Goal: Task Accomplishment & Management: Use online tool/utility

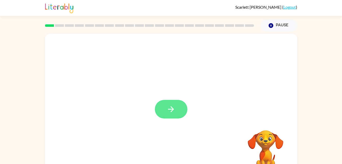
click at [175, 115] on button "button" at bounding box center [171, 109] width 33 height 19
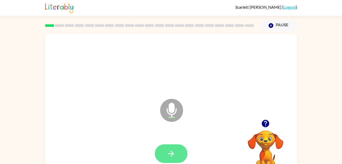
click at [167, 151] on icon "button" at bounding box center [171, 153] width 9 height 9
click at [172, 151] on icon "button" at bounding box center [171, 153] width 9 height 9
click at [176, 150] on button "button" at bounding box center [171, 153] width 33 height 19
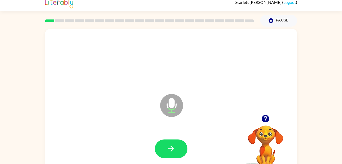
scroll to position [12, 0]
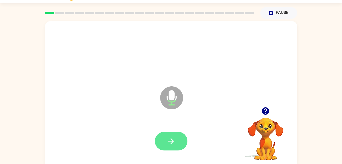
click at [167, 137] on icon "button" at bounding box center [171, 140] width 9 height 9
click at [172, 144] on icon "button" at bounding box center [171, 140] width 9 height 9
click at [172, 142] on icon "button" at bounding box center [171, 140] width 9 height 9
click at [168, 137] on icon "button" at bounding box center [171, 140] width 9 height 9
click at [168, 147] on button "button" at bounding box center [171, 140] width 33 height 19
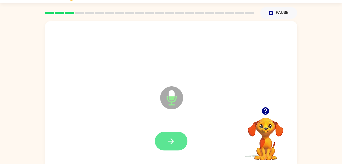
click at [169, 141] on icon "button" at bounding box center [171, 141] width 6 height 6
click at [173, 149] on button "button" at bounding box center [171, 140] width 33 height 19
click at [166, 146] on button "button" at bounding box center [171, 140] width 33 height 19
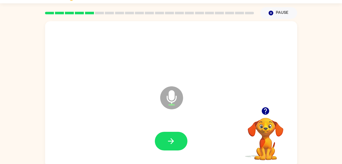
click at [172, 153] on div at bounding box center [171, 141] width 242 height 42
click at [165, 131] on button "button" at bounding box center [171, 140] width 33 height 19
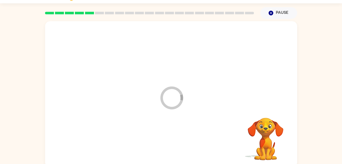
click at [172, 149] on div at bounding box center [171, 141] width 242 height 42
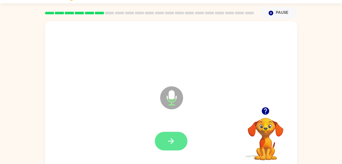
click at [176, 142] on button "button" at bounding box center [171, 140] width 33 height 19
click at [171, 138] on icon "button" at bounding box center [171, 140] width 9 height 9
click at [162, 139] on button "button" at bounding box center [171, 140] width 33 height 19
click at [173, 146] on button "button" at bounding box center [171, 140] width 33 height 19
click at [166, 145] on button "button" at bounding box center [171, 140] width 33 height 19
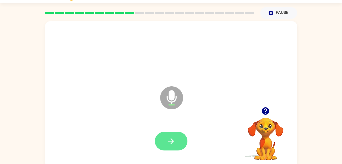
click at [175, 139] on icon "button" at bounding box center [171, 140] width 9 height 9
click at [175, 143] on icon "button" at bounding box center [171, 140] width 9 height 9
click at [171, 146] on button "button" at bounding box center [171, 140] width 33 height 19
click at [175, 150] on button "button" at bounding box center [171, 140] width 33 height 19
click at [178, 148] on button "button" at bounding box center [171, 140] width 33 height 19
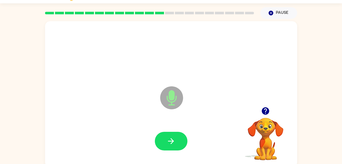
click at [177, 153] on div at bounding box center [171, 141] width 242 height 42
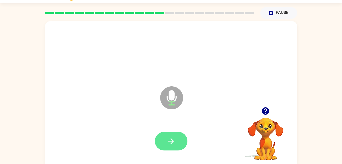
click at [174, 136] on button "button" at bounding box center [171, 140] width 33 height 19
click at [167, 131] on button "button" at bounding box center [171, 140] width 33 height 19
click at [172, 146] on button "button" at bounding box center [171, 140] width 33 height 19
click at [178, 139] on button "button" at bounding box center [171, 140] width 33 height 19
click at [179, 139] on button "button" at bounding box center [171, 140] width 33 height 19
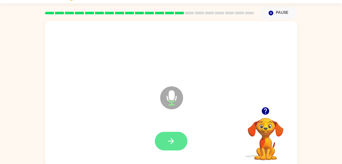
click at [168, 141] on icon "button" at bounding box center [171, 140] width 9 height 9
click at [161, 141] on button "button" at bounding box center [171, 140] width 33 height 19
click at [166, 141] on button "button" at bounding box center [171, 140] width 33 height 19
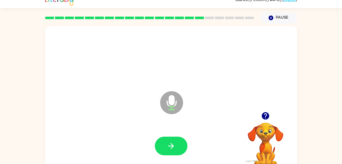
scroll to position [1, 0]
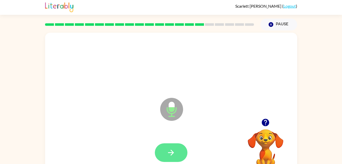
click at [169, 148] on icon "button" at bounding box center [171, 152] width 9 height 9
click at [177, 155] on button "button" at bounding box center [171, 152] width 33 height 19
click at [180, 153] on button "button" at bounding box center [171, 152] width 33 height 19
click at [176, 147] on button "button" at bounding box center [171, 152] width 33 height 19
click at [175, 151] on icon "button" at bounding box center [171, 152] width 9 height 9
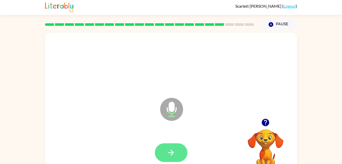
click at [167, 146] on button "button" at bounding box center [171, 152] width 33 height 19
click at [164, 150] on button "button" at bounding box center [171, 152] width 33 height 19
click at [173, 159] on button "button" at bounding box center [171, 152] width 33 height 19
click at [180, 147] on button "button" at bounding box center [171, 152] width 33 height 19
click at [166, 149] on button "button" at bounding box center [171, 152] width 33 height 19
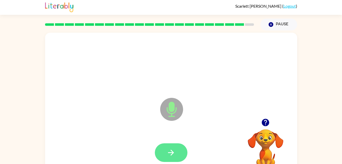
click at [167, 148] on icon "button" at bounding box center [171, 152] width 9 height 9
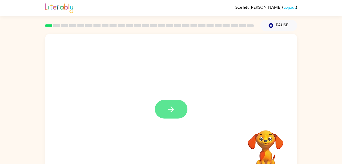
click at [169, 113] on icon "button" at bounding box center [171, 108] width 9 height 9
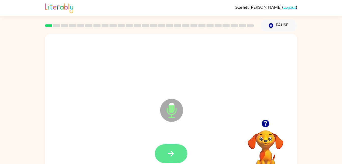
click at [165, 147] on button "button" at bounding box center [171, 153] width 33 height 19
click at [174, 152] on icon "button" at bounding box center [171, 153] width 9 height 9
click at [167, 150] on icon "button" at bounding box center [171, 153] width 9 height 9
click at [176, 154] on button "button" at bounding box center [171, 153] width 33 height 19
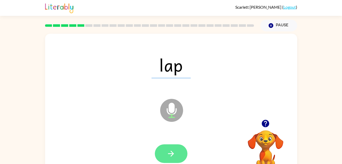
click at [171, 149] on icon "button" at bounding box center [171, 153] width 9 height 9
click at [172, 150] on div at bounding box center [171, 153] width 33 height 19
click at [172, 153] on div at bounding box center [171, 153] width 33 height 19
click at [170, 154] on icon "button" at bounding box center [171, 153] width 9 height 9
click at [175, 155] on icon "button" at bounding box center [171, 153] width 9 height 9
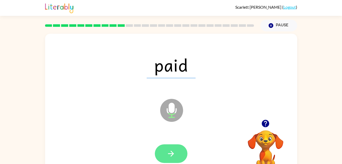
click at [171, 147] on button "button" at bounding box center [171, 153] width 33 height 19
click at [176, 147] on button "button" at bounding box center [171, 153] width 33 height 19
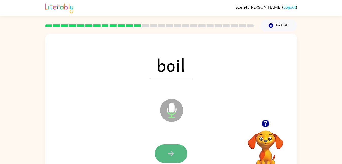
click at [167, 149] on icon "button" at bounding box center [171, 153] width 9 height 9
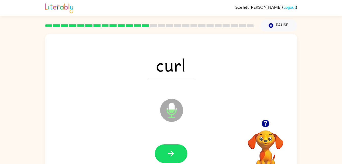
scroll to position [1, 0]
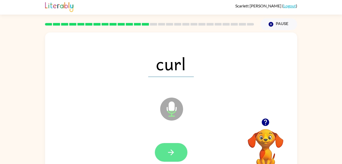
click at [166, 150] on button "button" at bounding box center [171, 152] width 33 height 19
click at [166, 160] on button "button" at bounding box center [171, 152] width 33 height 19
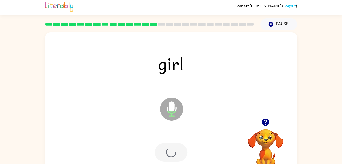
click at [174, 141] on div at bounding box center [171, 152] width 242 height 42
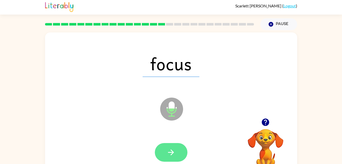
click at [166, 154] on button "button" at bounding box center [171, 152] width 33 height 19
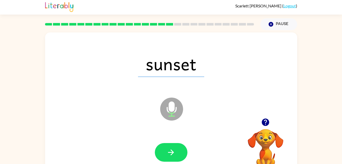
click at [172, 154] on icon "button" at bounding box center [171, 152] width 6 height 6
click at [172, 154] on div at bounding box center [171, 152] width 33 height 19
click at [167, 149] on div at bounding box center [171, 152] width 33 height 19
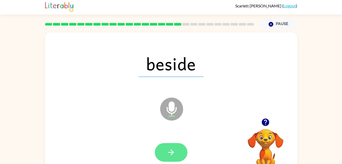
click at [161, 146] on button "button" at bounding box center [171, 152] width 33 height 19
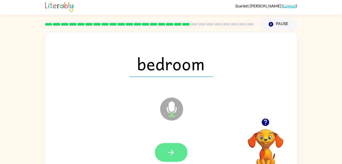
click at [168, 159] on button "button" at bounding box center [171, 152] width 33 height 19
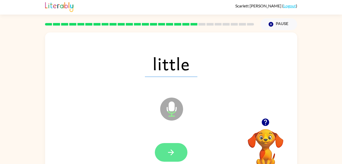
click at [171, 154] on icon "button" at bounding box center [171, 152] width 9 height 9
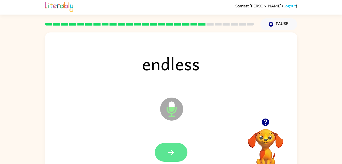
click at [178, 152] on button "button" at bounding box center [171, 152] width 33 height 19
click at [174, 152] on icon "button" at bounding box center [171, 152] width 9 height 9
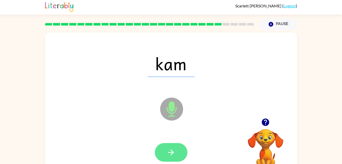
click at [165, 147] on button "button" at bounding box center [171, 152] width 33 height 19
click at [168, 158] on button "button" at bounding box center [171, 152] width 33 height 19
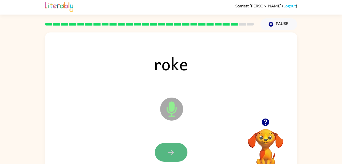
click at [167, 146] on button "button" at bounding box center [171, 152] width 33 height 19
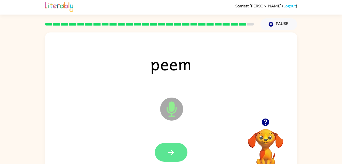
click at [173, 147] on button "button" at bounding box center [171, 152] width 33 height 19
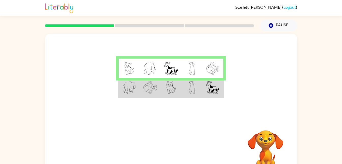
click at [186, 86] on td at bounding box center [192, 88] width 21 height 20
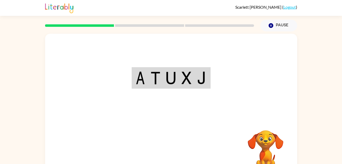
click at [179, 156] on div "Your browser must support playing .mp4 files to use Literably. Please try using…" at bounding box center [171, 106] width 252 height 145
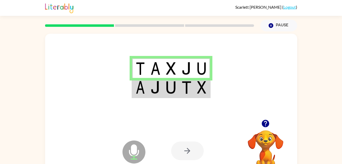
click at [199, 148] on div at bounding box center [187, 150] width 33 height 19
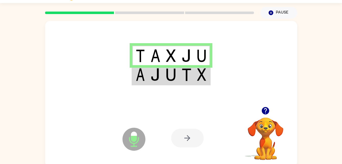
scroll to position [16, 0]
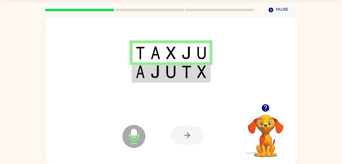
click at [190, 138] on div at bounding box center [187, 135] width 33 height 19
click at [185, 138] on div at bounding box center [187, 135] width 33 height 19
click at [187, 135] on div at bounding box center [187, 135] width 33 height 19
click at [181, 144] on div at bounding box center [187, 135] width 33 height 19
click at [177, 75] on td at bounding box center [171, 72] width 16 height 20
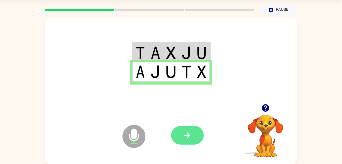
click at [180, 138] on button "button" at bounding box center [187, 135] width 33 height 19
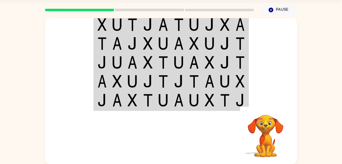
click at [231, 24] on td at bounding box center [225, 25] width 16 height 20
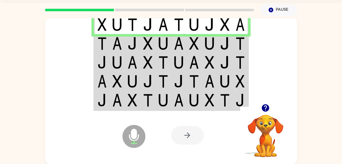
click at [200, 49] on td at bounding box center [195, 43] width 16 height 19
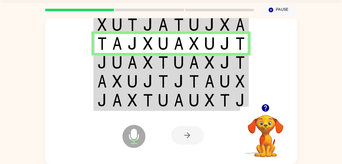
click at [148, 67] on img at bounding box center [148, 62] width 10 height 13
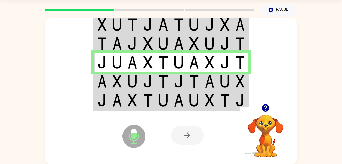
click at [176, 78] on img at bounding box center [179, 81] width 10 height 13
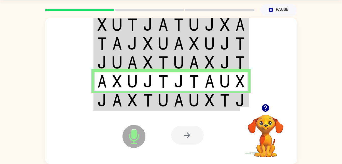
click at [137, 106] on icon at bounding box center [134, 124] width 13 height 38
click at [183, 98] on img at bounding box center [179, 100] width 10 height 13
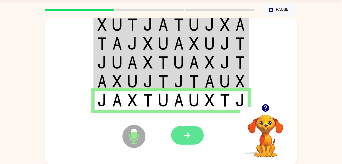
click at [185, 139] on icon "button" at bounding box center [187, 134] width 9 height 9
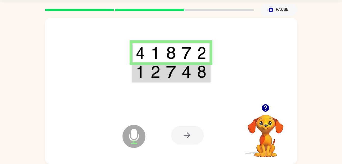
click at [157, 73] on img at bounding box center [156, 71] width 10 height 13
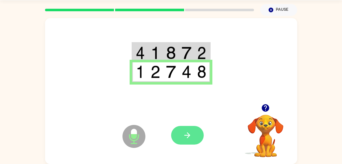
click at [194, 136] on button "button" at bounding box center [187, 135] width 33 height 19
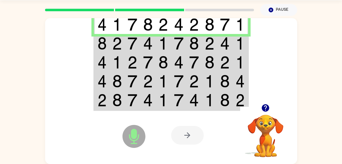
click at [170, 45] on td at bounding box center [164, 43] width 16 height 19
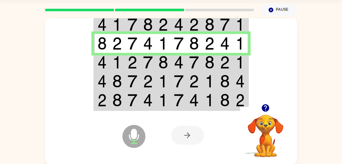
click at [228, 62] on img at bounding box center [225, 62] width 10 height 13
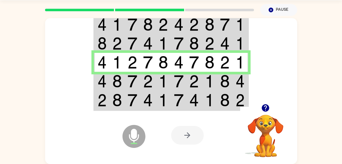
click at [202, 84] on td at bounding box center [210, 81] width 16 height 19
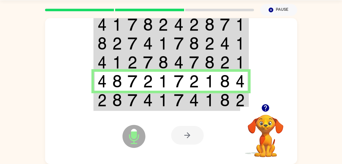
click at [178, 108] on div at bounding box center [208, 134] width 75 height 57
click at [184, 108] on div at bounding box center [208, 134] width 75 height 57
click at [179, 100] on img at bounding box center [179, 100] width 10 height 13
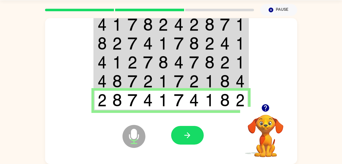
click at [155, 103] on td at bounding box center [148, 100] width 16 height 20
click at [187, 142] on button "button" at bounding box center [187, 135] width 33 height 19
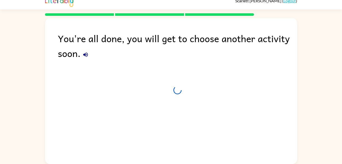
scroll to position [6, 0]
